Goal: Task Accomplishment & Management: Manage account settings

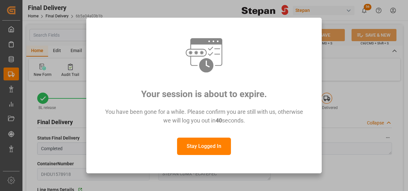
scroll to position [32, 0]
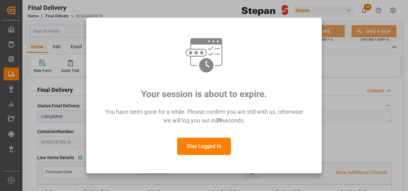
click at [210, 145] on button "Stay Logged In" at bounding box center [204, 145] width 54 height 17
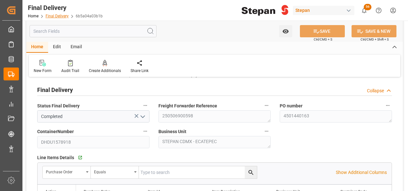
click at [57, 14] on link "Final Delivery" at bounding box center [57, 16] width 23 height 4
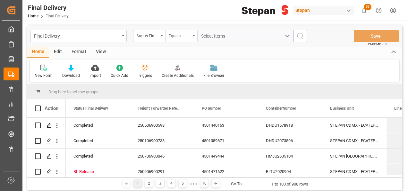
click at [167, 33] on div "Equals" at bounding box center [181, 36] width 32 height 12
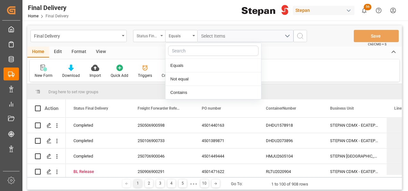
click at [157, 34] on div "Status Final Delivery" at bounding box center [148, 34] width 22 height 7
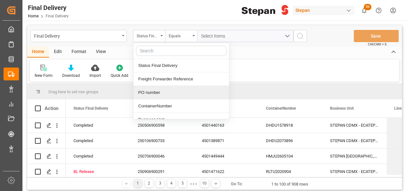
click at [149, 93] on div "PO number" at bounding box center [182, 92] width 96 height 13
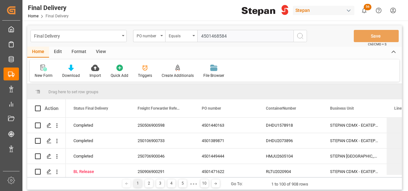
type input "4501468584"
click at [300, 35] on icon "search button" at bounding box center [301, 36] width 8 height 8
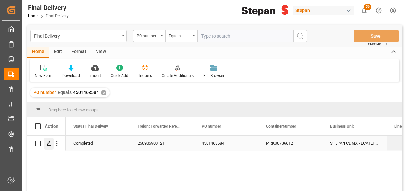
click at [47, 144] on polygon "Press SPACE to select this row." at bounding box center [48, 142] width 3 height 3
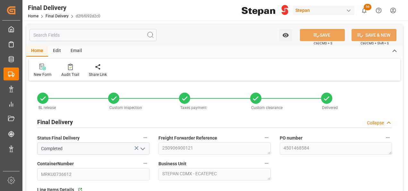
type input "[DATE]"
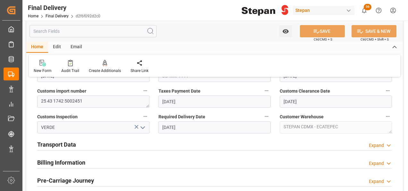
scroll to position [193, 0]
click at [131, 147] on div "Transport Data Expand" at bounding box center [214, 143] width 355 height 12
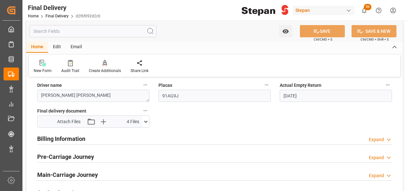
scroll to position [321, 0]
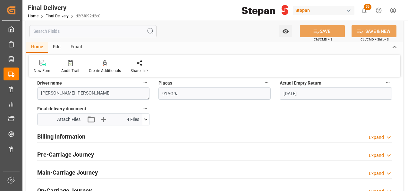
click at [72, 136] on h2 "Billing Information" at bounding box center [61, 136] width 48 height 9
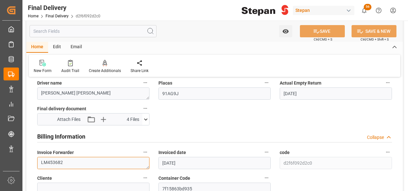
click at [79, 166] on textarea "LM453682" at bounding box center [93, 163] width 112 height 12
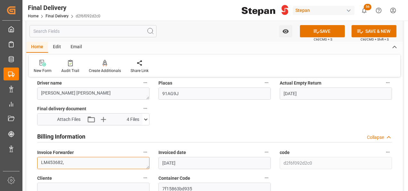
click at [73, 159] on textarea "LM453682," at bounding box center [93, 163] width 112 height 12
paste textarea "LM454587"
type textarea "LM453682,LM454587"
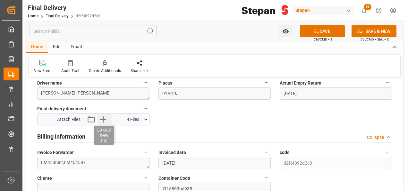
click at [103, 117] on icon "button" at bounding box center [103, 119] width 10 height 10
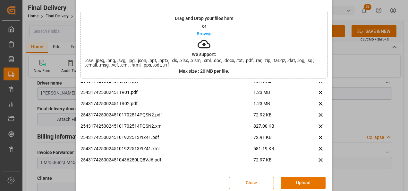
scroll to position [25, 0]
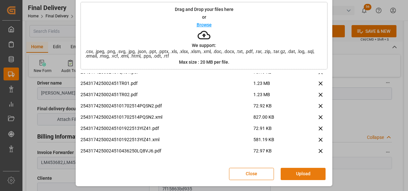
click at [288, 171] on button "Upload" at bounding box center [303, 174] width 45 height 12
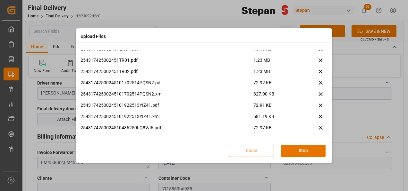
scroll to position [0, 0]
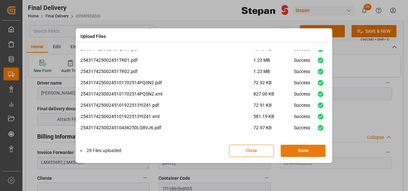
click at [299, 150] on button "Done" at bounding box center [303, 150] width 45 height 12
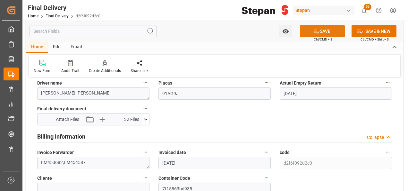
click at [325, 31] on button "SAVE" at bounding box center [322, 31] width 45 height 12
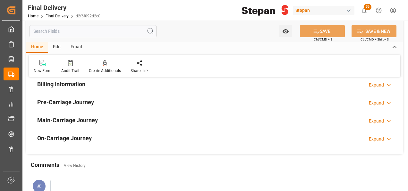
scroll to position [225, 0]
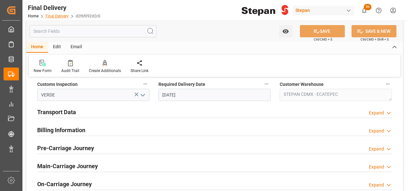
click at [52, 15] on link "Final Delivery" at bounding box center [57, 16] width 23 height 4
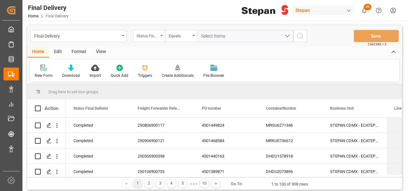
click at [160, 36] on icon "open menu" at bounding box center [161, 35] width 3 height 1
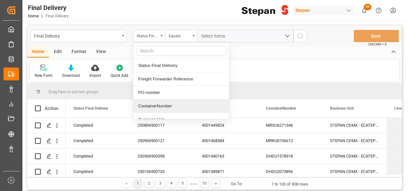
click at [154, 106] on div "ContainerNumber" at bounding box center [182, 105] width 96 height 13
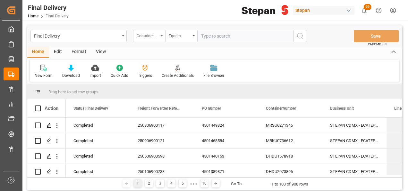
click at [149, 35] on div "ContainerNumber" at bounding box center [148, 34] width 22 height 7
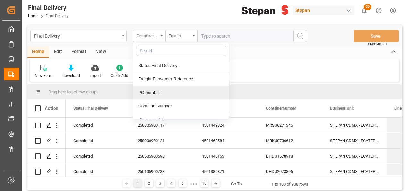
click at [157, 93] on div "PO number" at bounding box center [182, 92] width 96 height 13
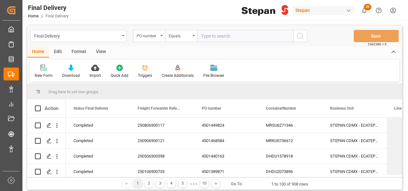
click at [210, 37] on input "text" at bounding box center [245, 36] width 96 height 12
paste input "4501460774"
type input "4501460774"
click at [301, 37] on icon "search button" at bounding box center [301, 36] width 8 height 8
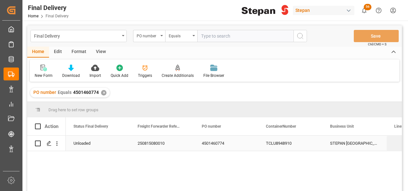
click at [215, 145] on div "4501460774" at bounding box center [226, 142] width 64 height 15
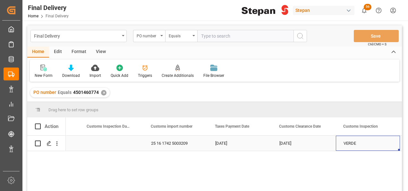
scroll to position [0, 564]
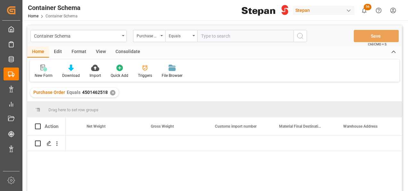
scroll to position [0, 2811]
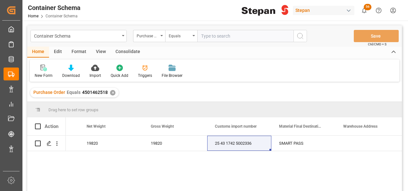
click at [163, 35] on icon "open menu" at bounding box center [161, 35] width 3 height 1
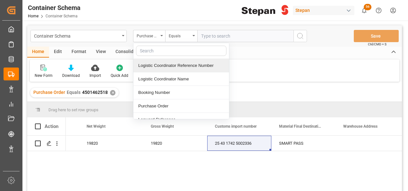
click at [209, 37] on input "text" at bounding box center [245, 36] width 96 height 12
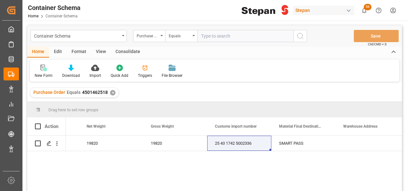
paste input "4501449824"
type input "4501449824"
click at [299, 38] on circle "search button" at bounding box center [299, 35] width 5 height 5
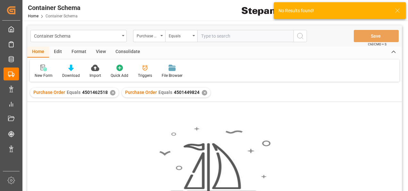
click at [110, 93] on div "✕" at bounding box center [112, 92] width 5 height 5
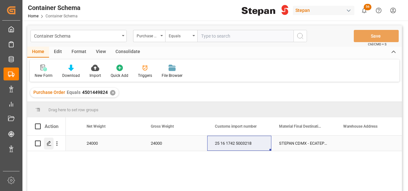
click at [46, 145] on div "Press SPACE to select this row." at bounding box center [49, 143] width 10 height 12
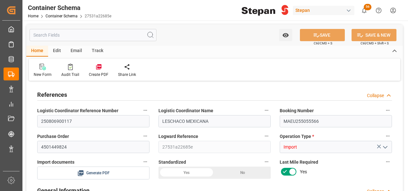
type input "0"
type input "1"
type input "960"
type input "24000"
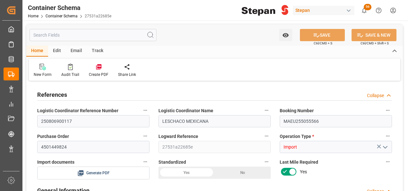
type input "12"
type input "0"
type input "Maersk"
type input "Maersk Line AS"
type input "IDBLW"
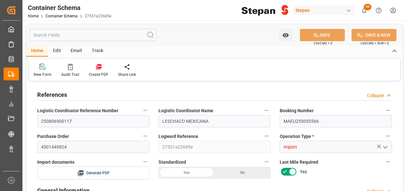
type input "MXZLO"
type input "9178393"
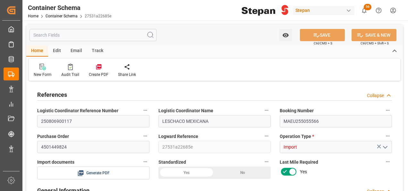
type input "9178393"
type input "0"
type input "42"
type input "11-07-2025 00:00"
type input "10-07-2025"
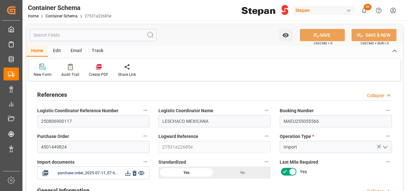
type input "11-07-2025"
type input "04-07-2025 00:00"
type input "04-07-2025 06:50"
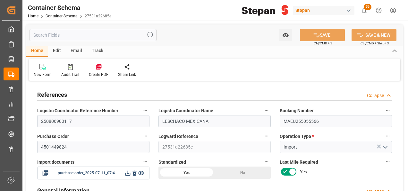
type input "15-08-2025 15:00"
type input "10-08-2025 00:00"
type input "15-08-2025 16:00"
type input "15-08-2025 15:17"
type input "01-09-2025 13:53"
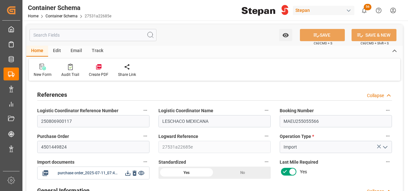
type input "11-07-2025"
type input "03-09-2025"
type input "03-09-2025 22:12"
type input "11-07-2025 19:37"
type input "03-09-2025"
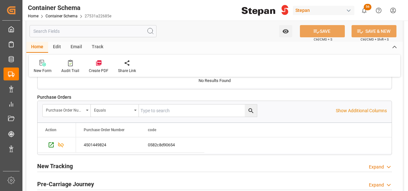
scroll to position [1637, 0]
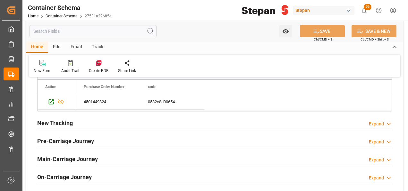
click at [392, 156] on icon at bounding box center [389, 159] width 6 height 7
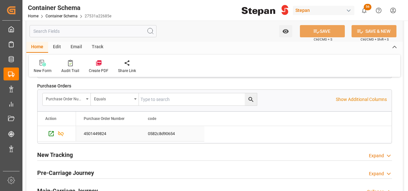
scroll to position [1605, 0]
click at [383, 170] on div "Expand" at bounding box center [376, 173] width 15 height 7
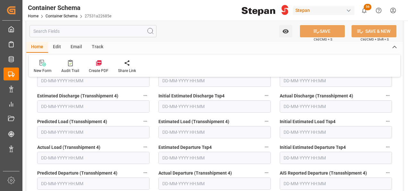
scroll to position [2343, 0]
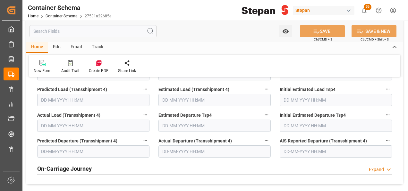
click at [385, 166] on div "Expand" at bounding box center [380, 169] width 23 height 7
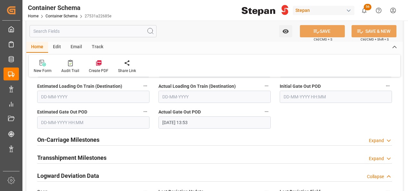
scroll to position [1155, 0]
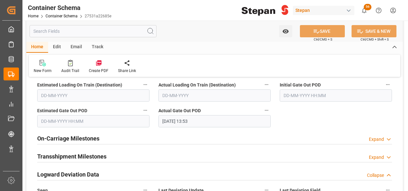
click at [383, 154] on div "Expand" at bounding box center [376, 157] width 15 height 7
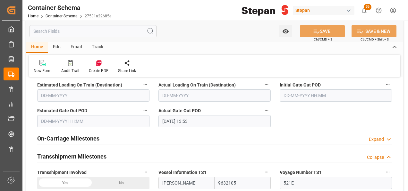
click at [381, 136] on div "Expand" at bounding box center [376, 139] width 15 height 7
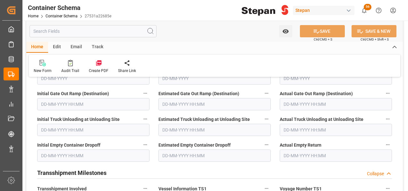
scroll to position [1284, 0]
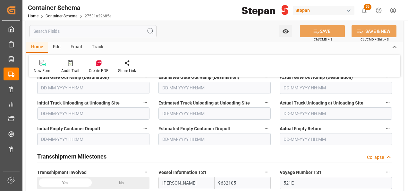
click at [299, 133] on input "text" at bounding box center [336, 139] width 112 height 12
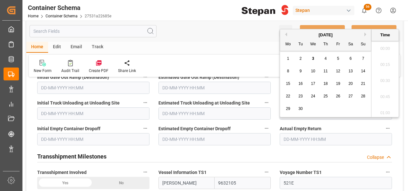
scroll to position [1029, 0]
click at [313, 59] on span "3" at bounding box center [313, 58] width 2 height 4
type input "03-09-2025 00:00"
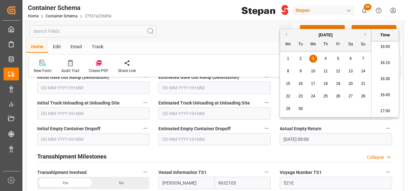
drag, startPoint x: 293, startPoint y: 145, endPoint x: 322, endPoint y: 101, distance: 52.3
click at [293, 150] on div "Transshipment Milestones Collapse" at bounding box center [214, 156] width 355 height 12
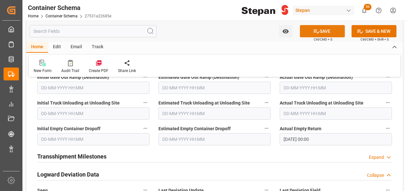
click at [326, 30] on button "SAVE" at bounding box center [322, 31] width 45 height 12
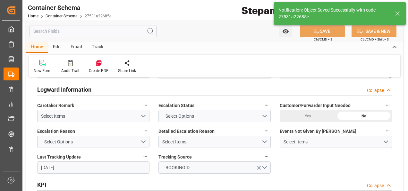
type input "19"
type input "03-09-2025 22:43"
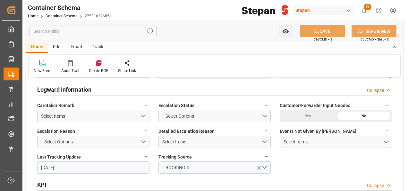
scroll to position [1155, 0]
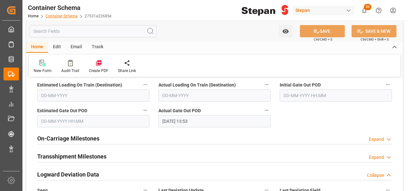
click at [68, 15] on link "Container Schema" at bounding box center [62, 16] width 32 height 4
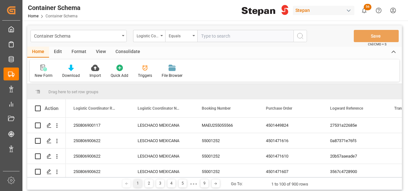
click at [220, 30] on input "text" at bounding box center [245, 36] width 96 height 12
click at [156, 35] on div "Logistic Coordinator Reference Number" at bounding box center [148, 34] width 22 height 7
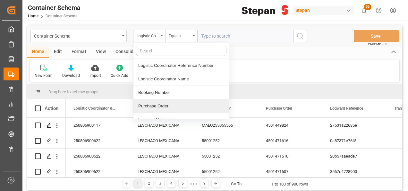
click at [151, 102] on div "Purchase Order" at bounding box center [182, 105] width 96 height 13
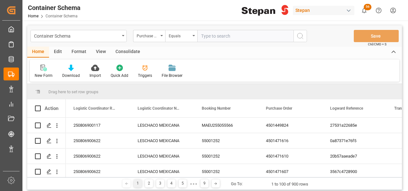
click at [204, 38] on input "text" at bounding box center [245, 36] width 96 height 12
paste input "4501460774"
type input "4501460774"
click at [303, 34] on icon "search button" at bounding box center [301, 36] width 8 height 8
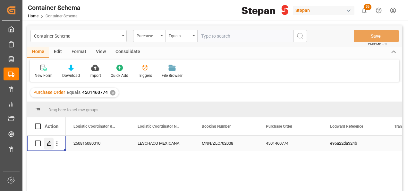
click at [51, 144] on icon "Press SPACE to select this row." at bounding box center [49, 143] width 5 height 5
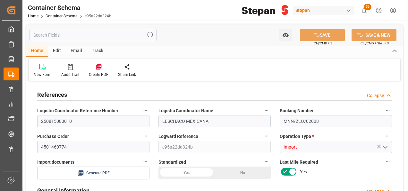
type input "250815080010"
type input "LESCHACO MEXICANA"
type input "MNN/ZLO/02008"
type input "4501460774"
type input "e95a22da324b"
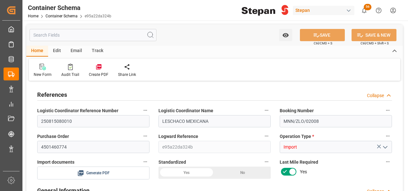
type input "Import"
type input "Jose Echeverria"
type input "STEPAN PHILIPPINES QUATERNARIES"
type textarea "241025137"
type textarea "Documents Sent"
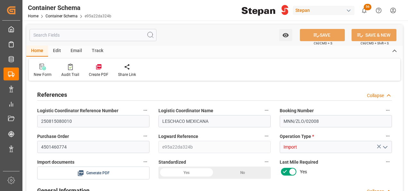
type textarea "1056759"
type textarea "STEPWET DF-95"
type textarea "STEPAN [GEOGRAPHIC_DATA] - [PERSON_NAME]"
type textarea "PALLETS"
type textarea "7 PALLETS"
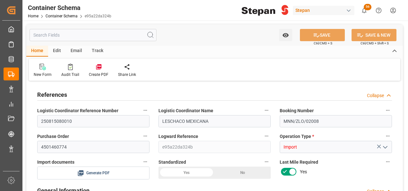
type textarea "25 16 1742 5003209"
type input "STEPAN CDMX - ECATEPEC"
type textarea "SCM1706025A6"
type input "Master"
type input "CFR"
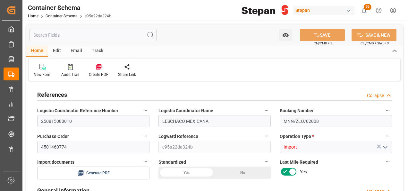
type input "Truck"
type input "Sea Ship"
type input "Truck"
type input "LCL"
type input "TCLU8948910"
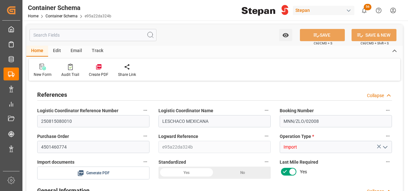
type textarea "OCEAN NETWORK EXPRESS"
type input "ECUI"
type input "Manila"
type input "Manzanillo"
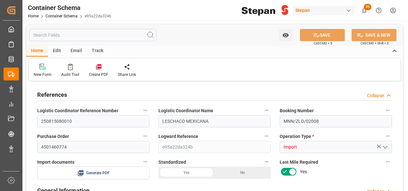
type input "Manzanillo"
type input "LOS ANDES BRIDGE"
type input "0221N"
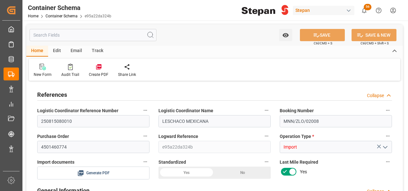
type input "0221N"
type textarea "pod"
type textarea "No"
type textarea "Container is already in Final Delivery Phase."
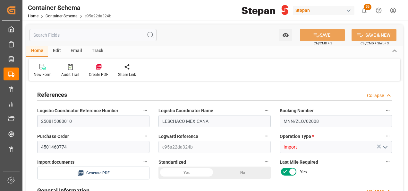
type input "0"
type input "1"
type input "7"
type input "5000"
type input "5079"
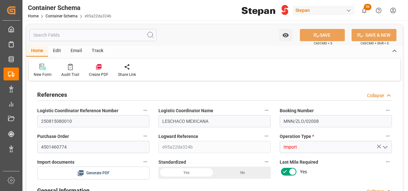
type input "15"
type input "0"
type input "ECU Worldwide"
type input "PHMNL"
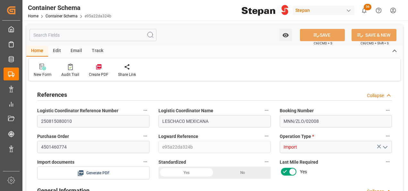
type input "MXZLO"
type input "9451472"
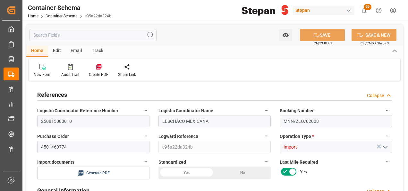
type input "9451472"
type input "1"
type input "36"
type input "03-07-2025 00:00"
type input "03-07-2025"
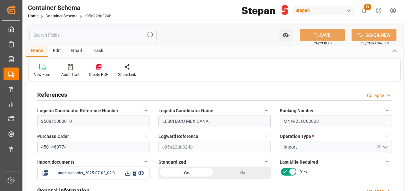
type input "03-07-2025"
type input "29-06-2025 00:00"
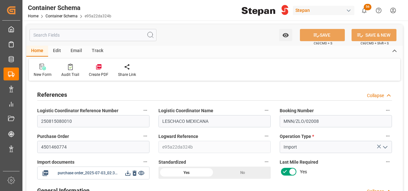
type input "04-08-2025 00:00"
type input "26-07-2025 00:00"
type input "03-08-2025 00:00"
type input "04-08-2025 00:00"
type input "03-07-2025"
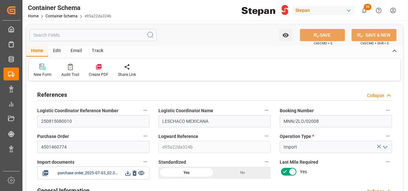
type input "03-09-2025 05:38"
type input "03-07-2025 14:19"
type input "03-09-2025"
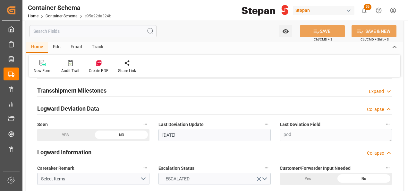
scroll to position [1155, 0]
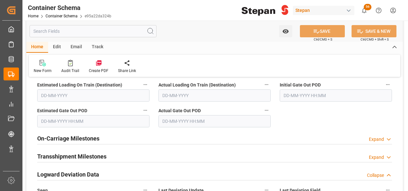
click at [384, 154] on div "Expand" at bounding box center [380, 157] width 23 height 7
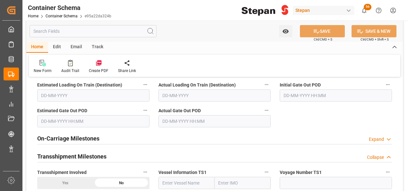
click at [65, 134] on h2 "On-Carriage Milestones" at bounding box center [68, 138] width 62 height 9
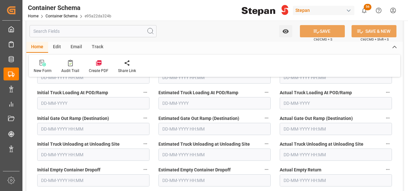
scroll to position [1252, 0]
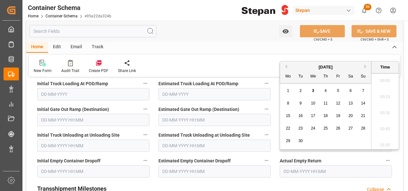
click at [307, 165] on input "text" at bounding box center [336, 171] width 112 height 12
click at [286, 66] on button "Previous Month" at bounding box center [285, 67] width 4 height 4
click at [352, 141] on span "30" at bounding box center [351, 140] width 4 height 4
type input "30-08-2025 00:00"
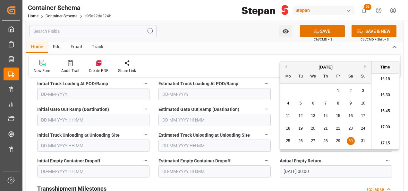
click at [270, 182] on div "Transshipment Milestones Collapse" at bounding box center [214, 188] width 355 height 12
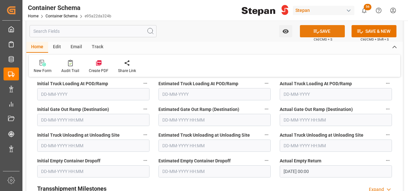
click at [317, 31] on icon at bounding box center [316, 31] width 7 height 7
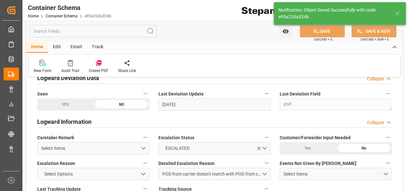
type input "26"
type input "03-09-2025 22:49"
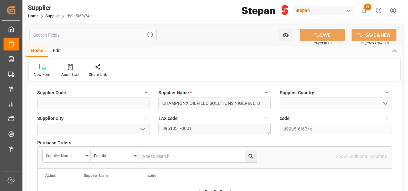
click at [322, 111] on div "Supplier Country" at bounding box center [335, 99] width 121 height 26
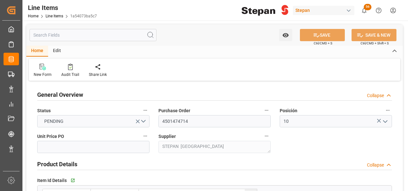
scroll to position [353, 0]
